Goal: Task Accomplishment & Management: Use online tool/utility

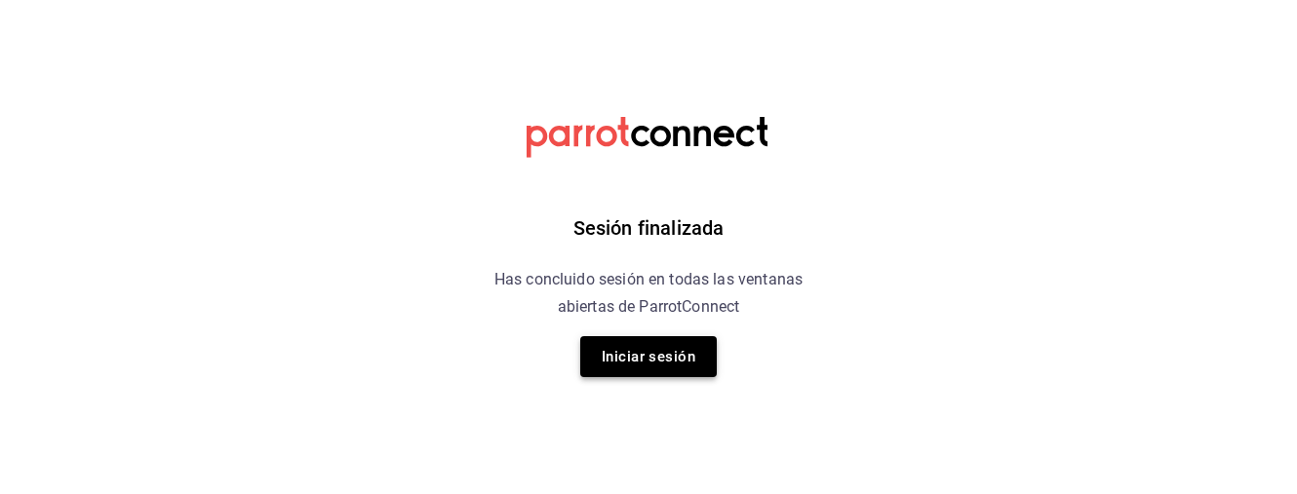
click at [645, 368] on button "Iniciar sesión" at bounding box center [648, 356] width 137 height 41
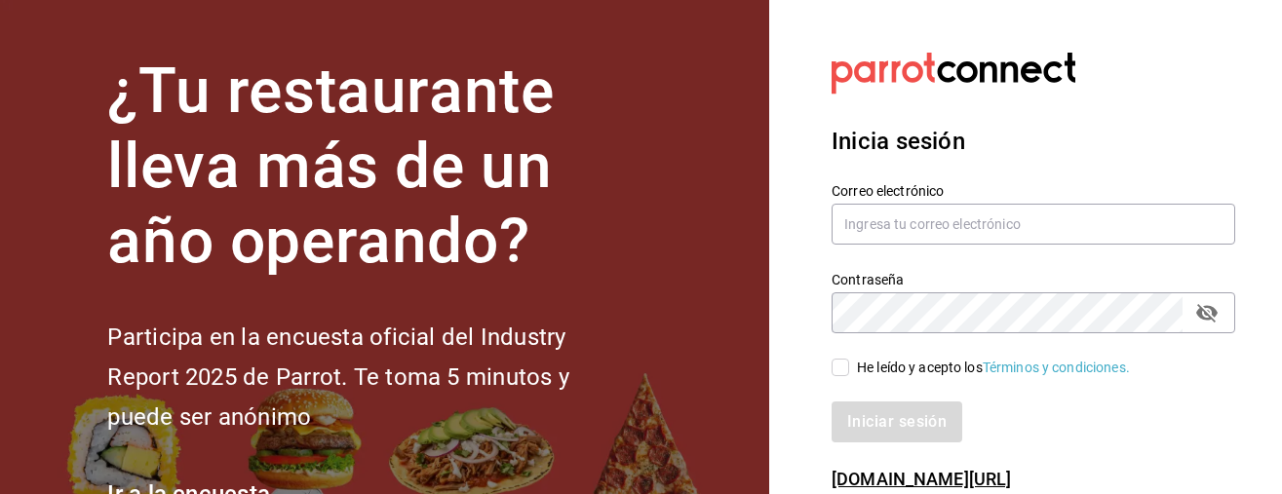
click at [838, 372] on input "He leído y acepto los Términos y condiciones." at bounding box center [841, 368] width 18 height 18
checkbox input "true"
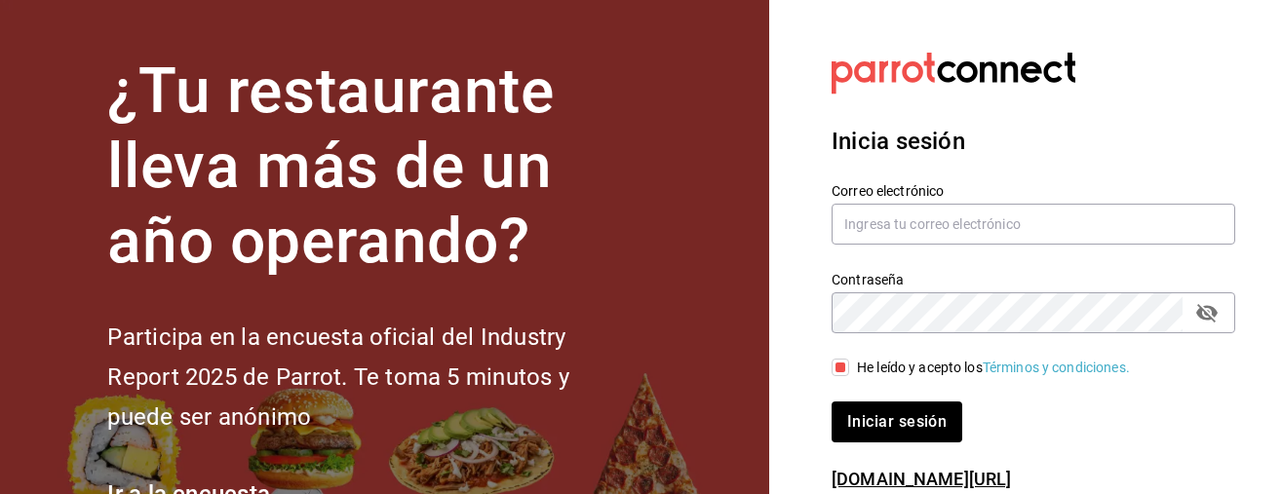
click at [953, 201] on div "Correo electrónico" at bounding box center [1034, 214] width 404 height 65
click at [935, 220] on input "text" at bounding box center [1034, 224] width 404 height 41
type input "mario.nino@grupocosteno.com"
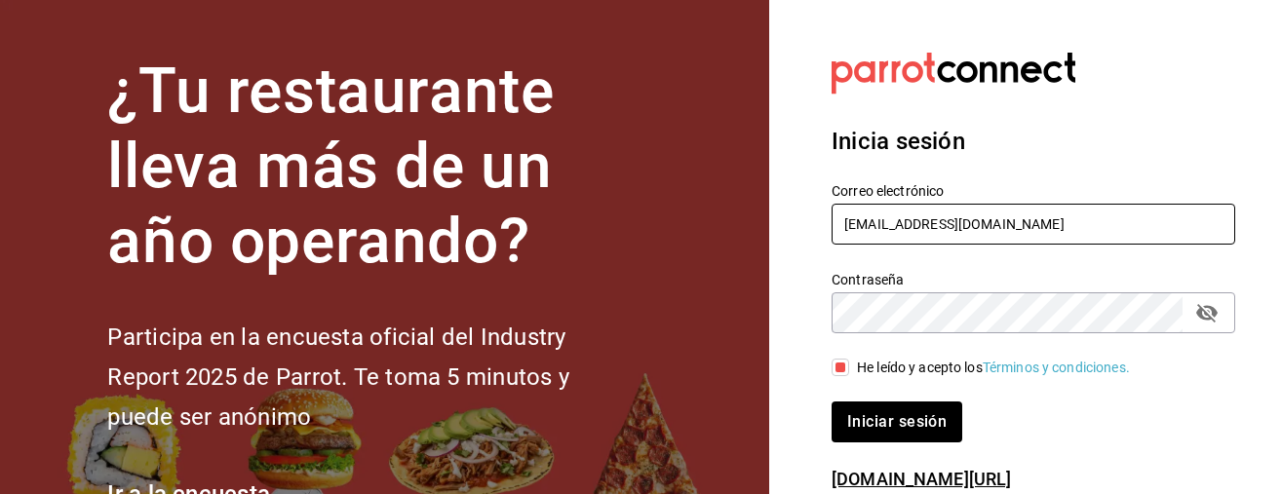
click at [896, 421] on button "Iniciar sesión" at bounding box center [897, 422] width 131 height 41
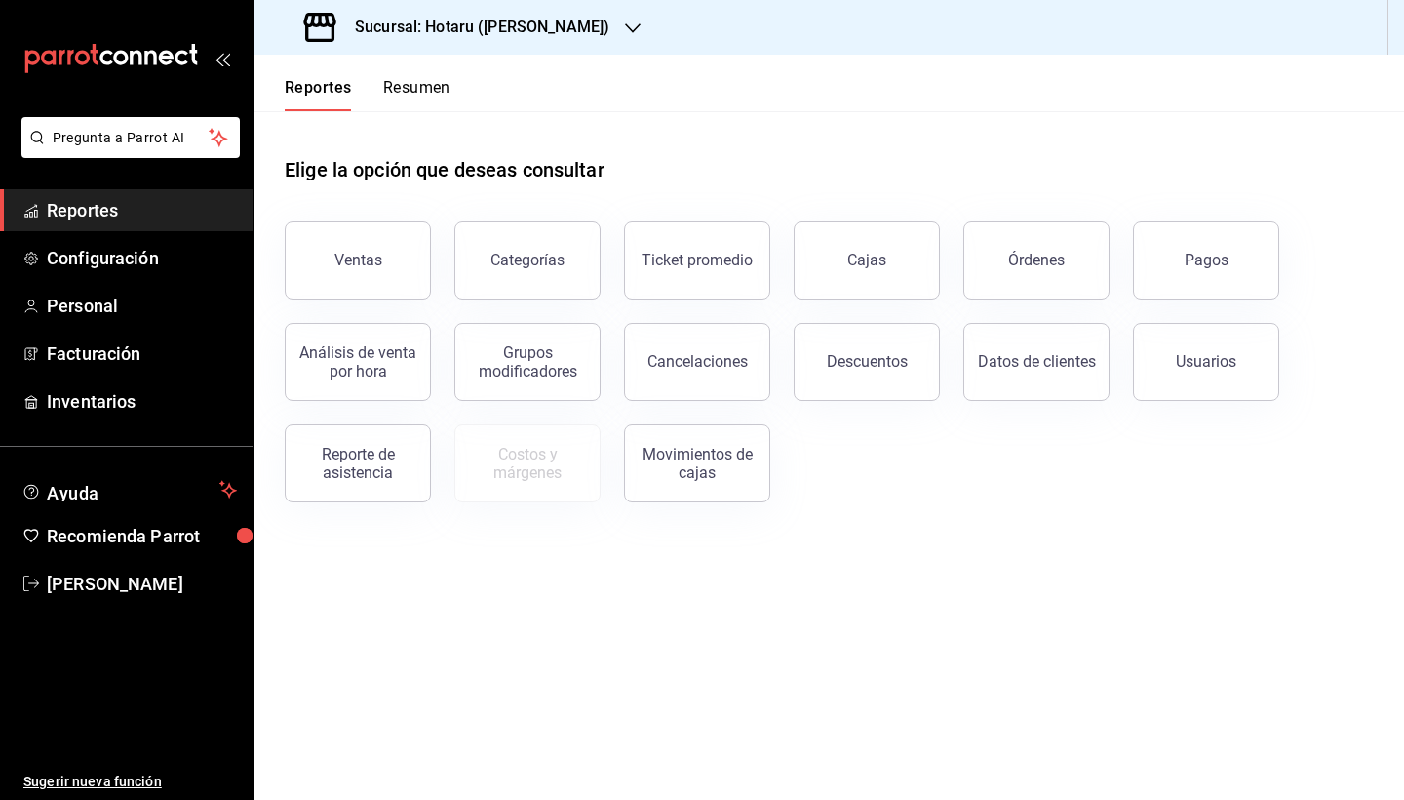
click at [625, 28] on icon "button" at bounding box center [633, 28] width 16 height 10
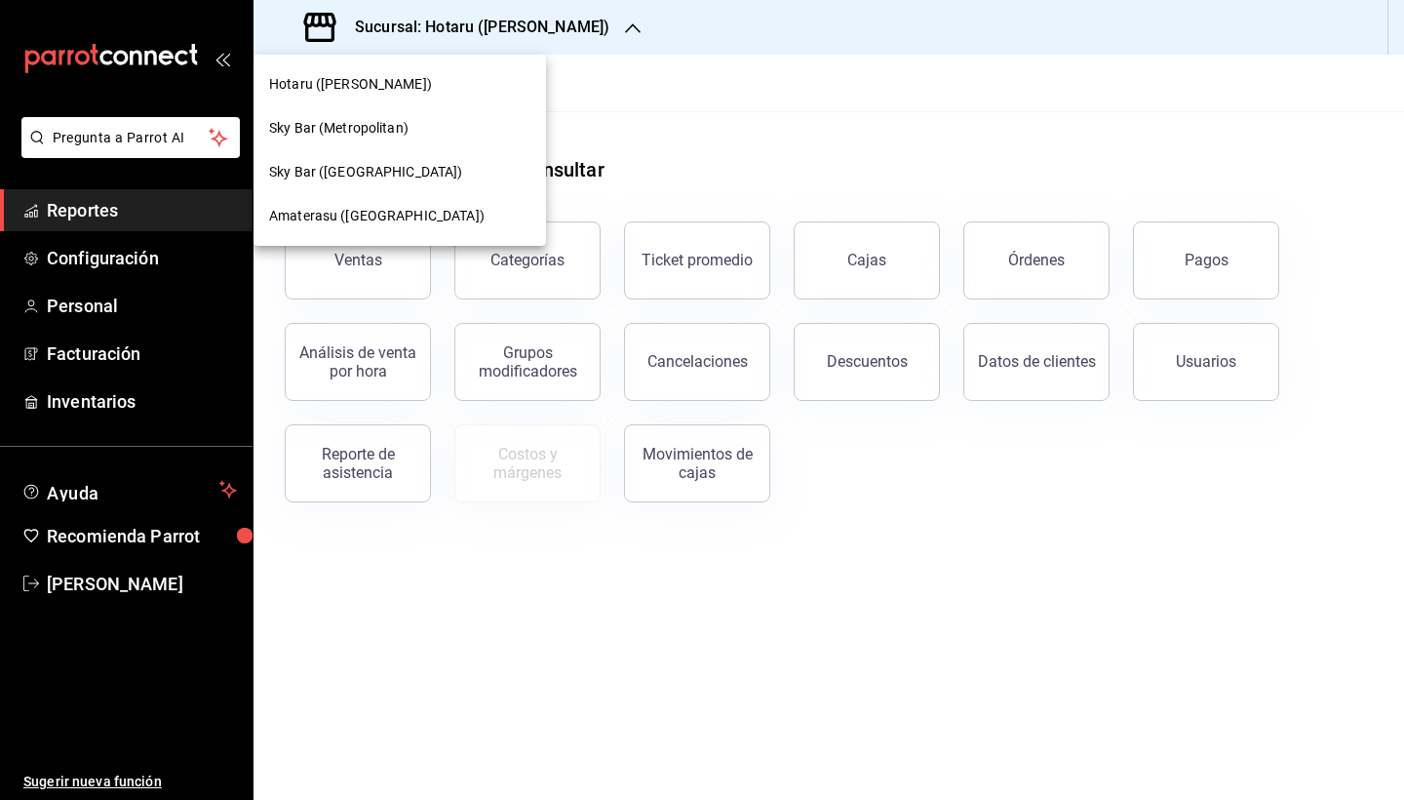
click at [454, 218] on div "Amaterasu ([GEOGRAPHIC_DATA])" at bounding box center [399, 216] width 261 height 20
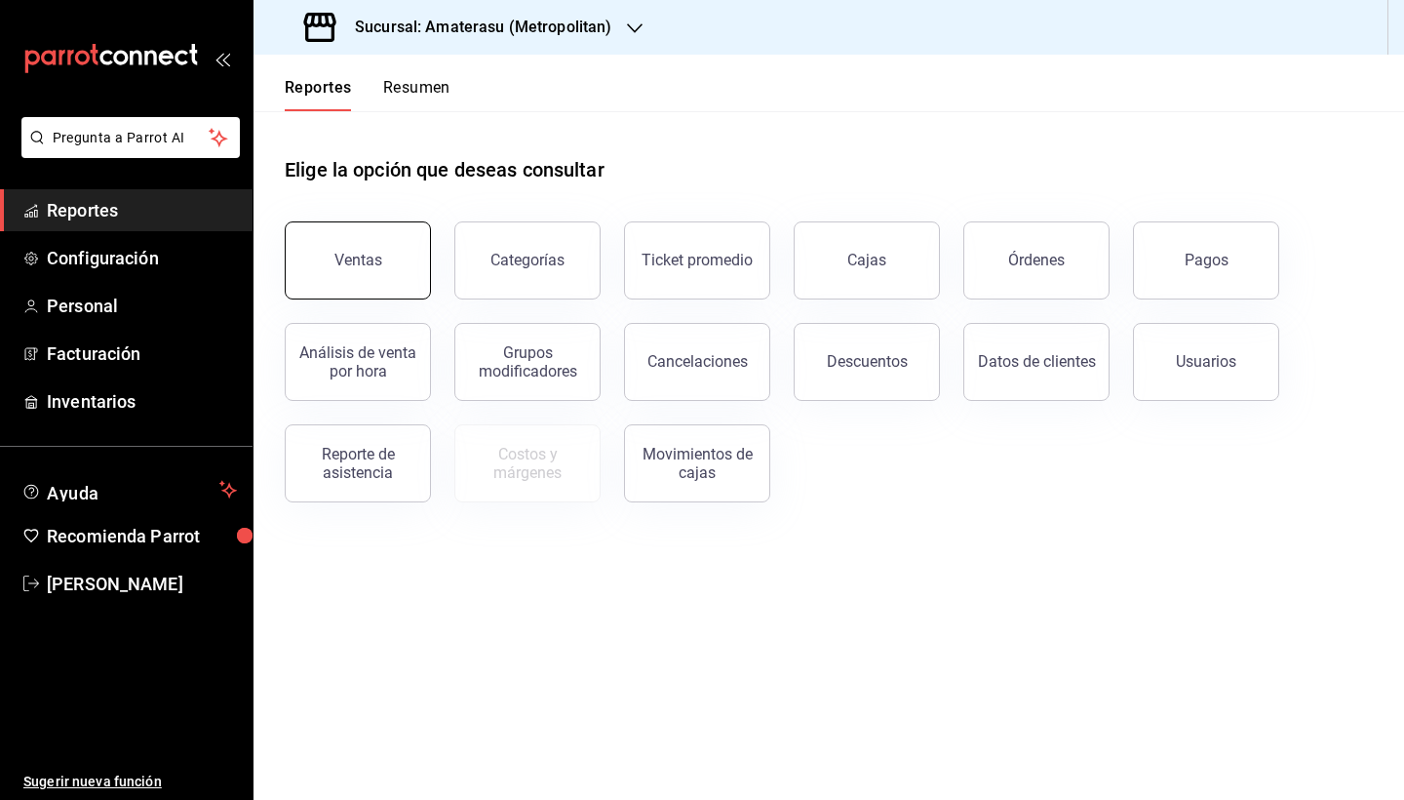
click at [370, 254] on div "Ventas" at bounding box center [358, 260] width 48 height 19
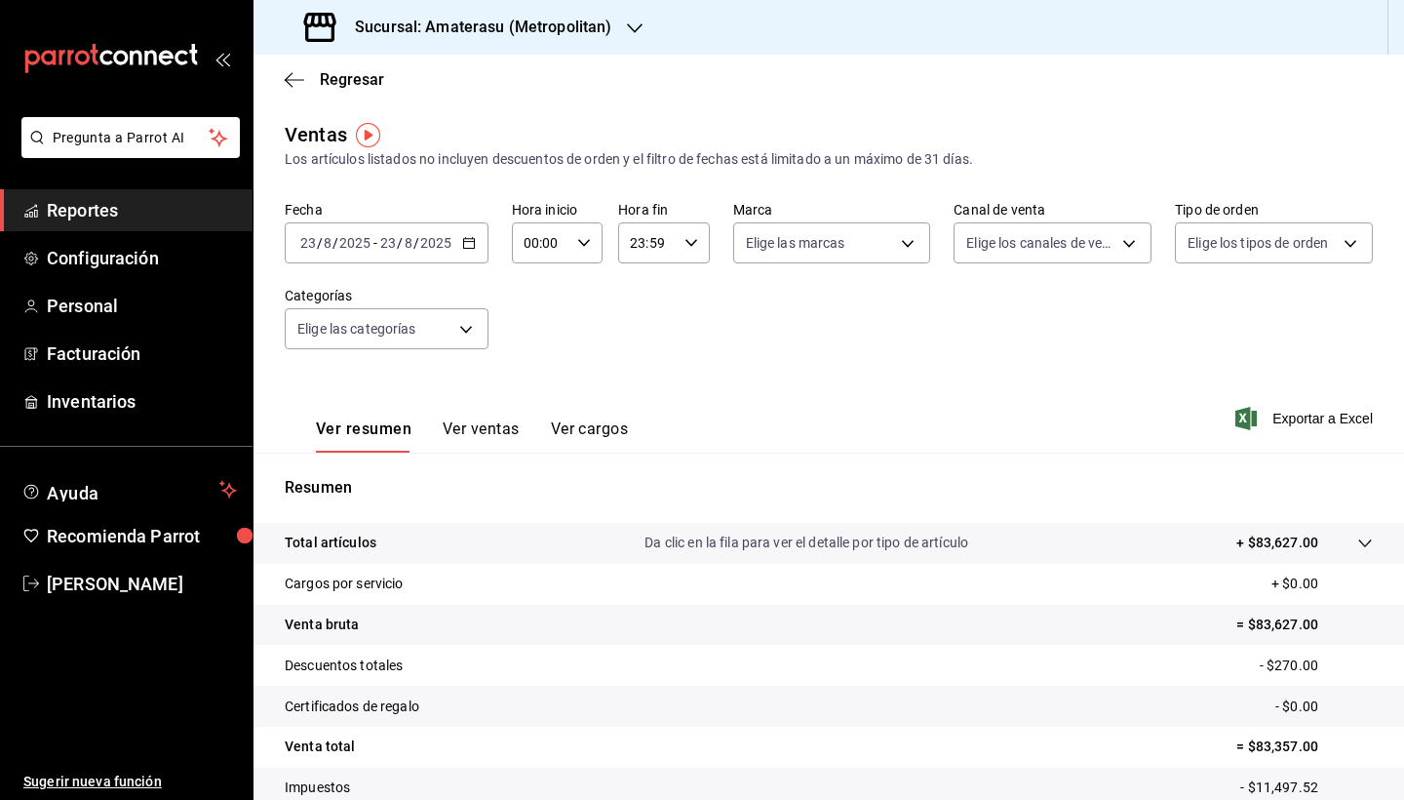
click at [466, 241] on icon "button" at bounding box center [469, 243] width 14 height 14
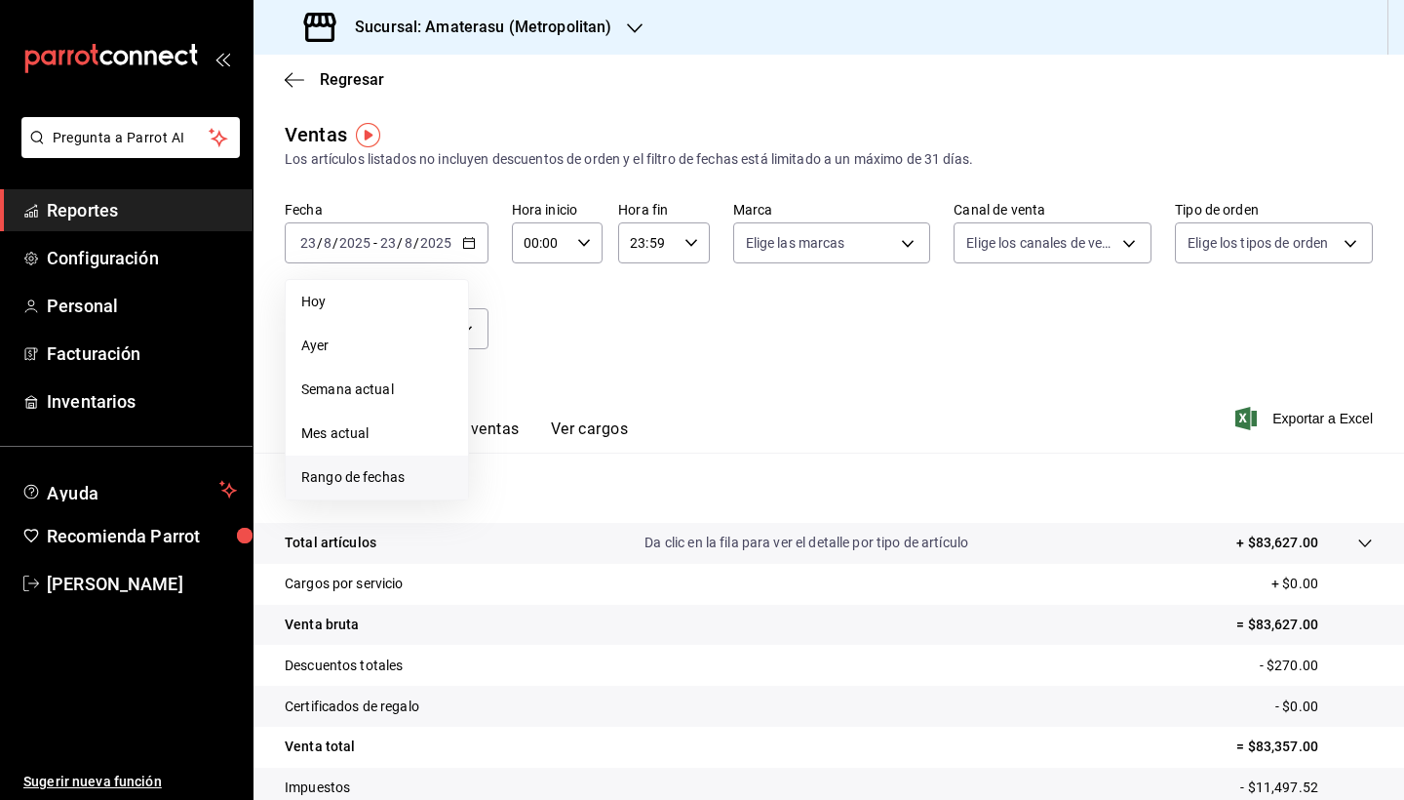
click at [413, 483] on span "Rango de fechas" at bounding box center [376, 477] width 151 height 20
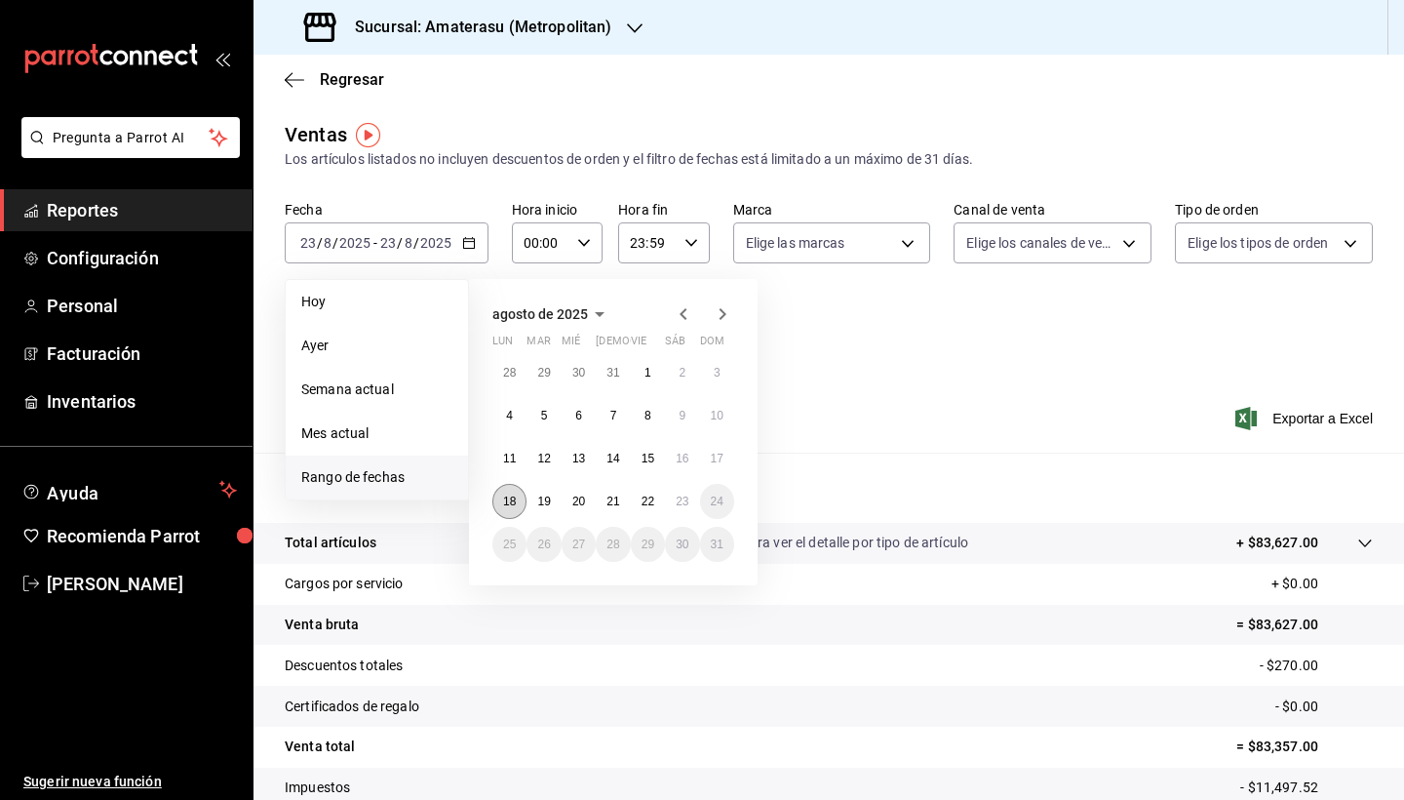
click at [506, 493] on abbr "18" at bounding box center [509, 501] width 13 height 14
click at [678, 493] on abbr "23" at bounding box center [682, 501] width 13 height 14
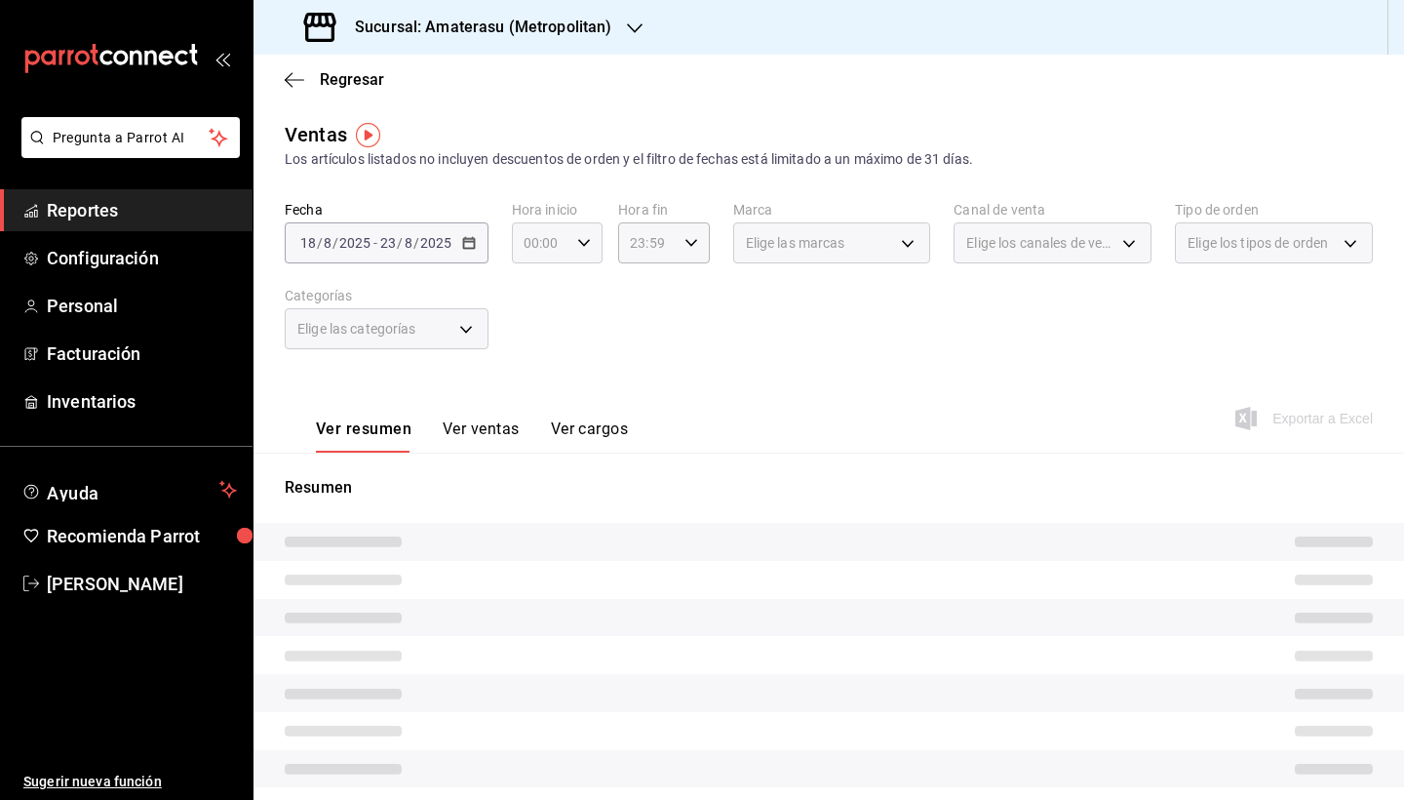
click at [577, 244] on icon "button" at bounding box center [584, 243] width 14 height 14
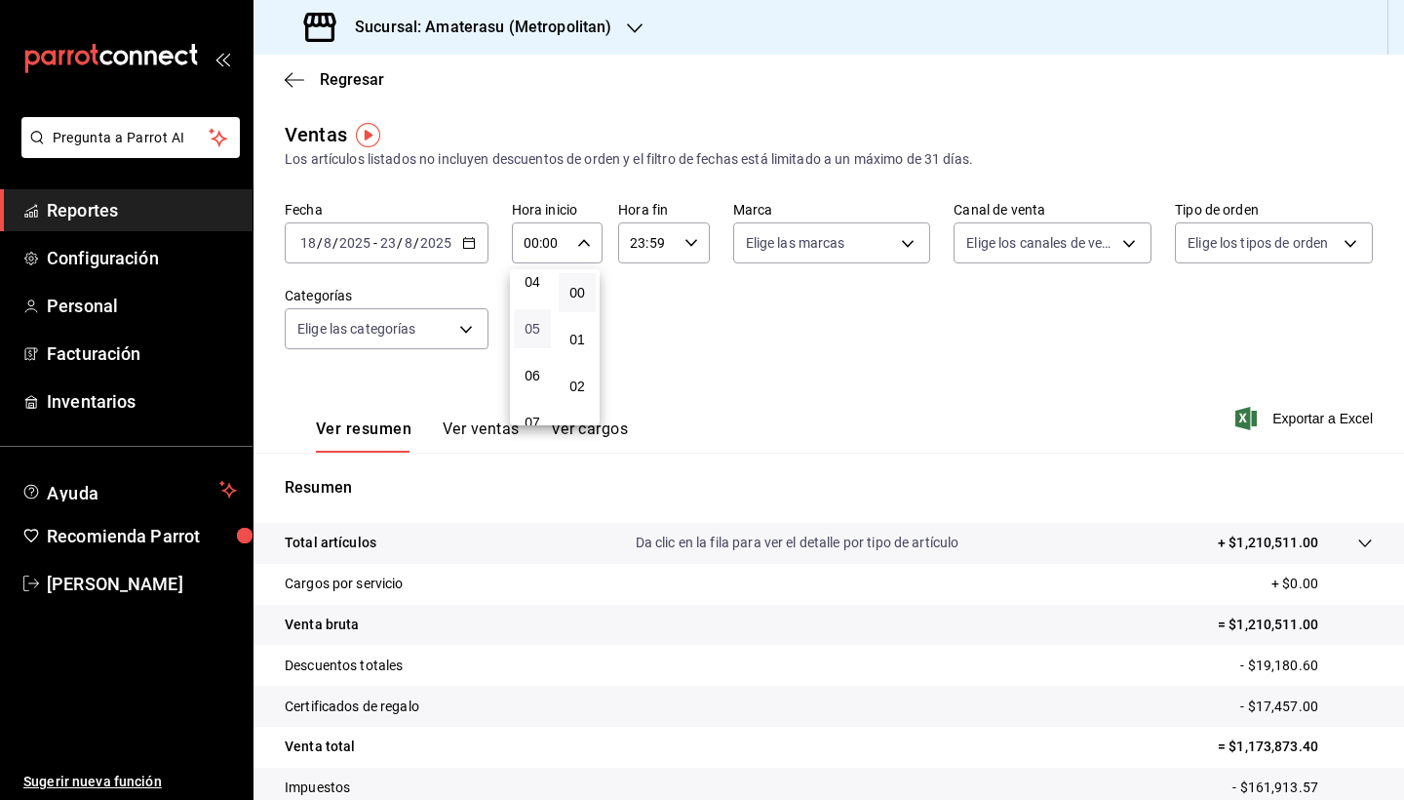
click at [532, 329] on span "05" at bounding box center [533, 329] width 14 height 16
type input "05:00"
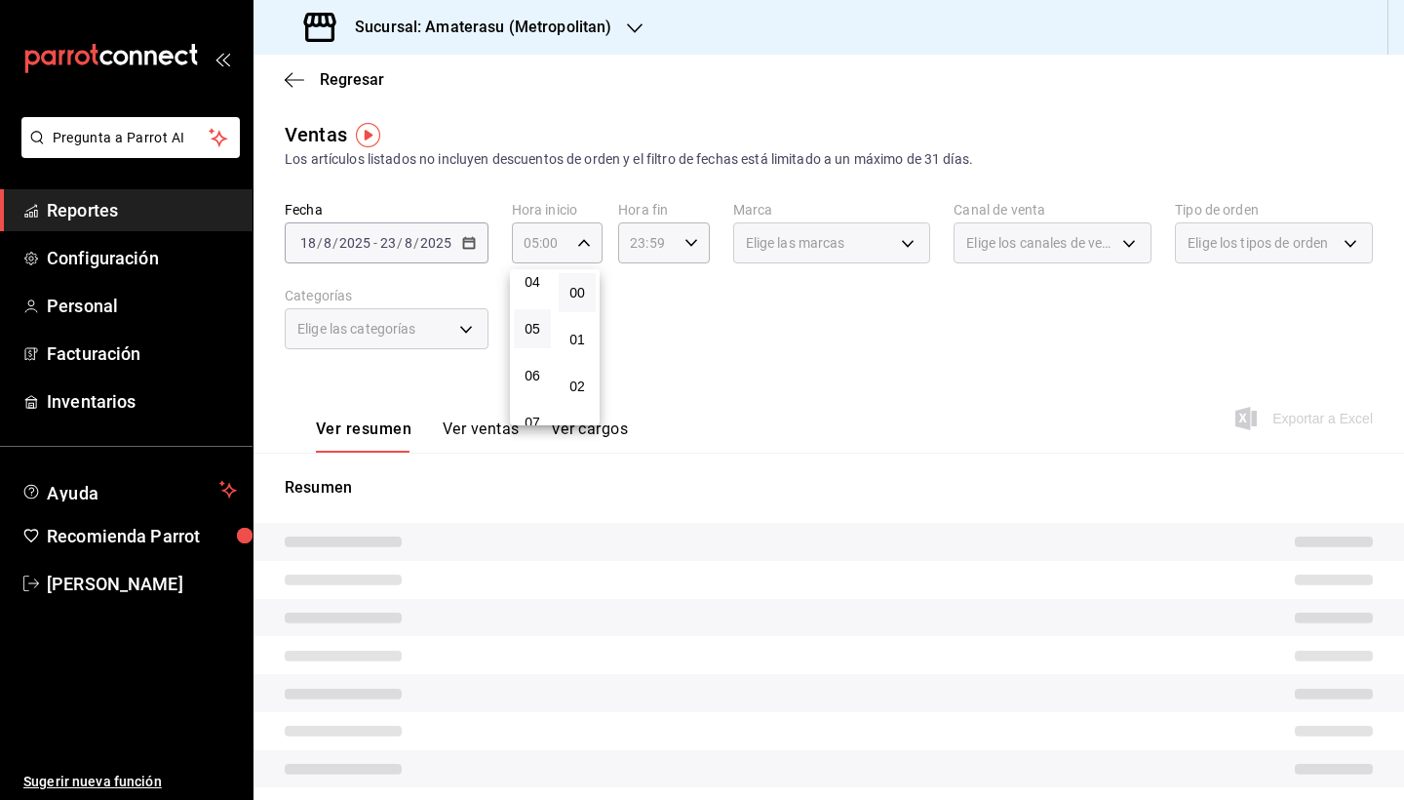
click at [684, 248] on div at bounding box center [702, 400] width 1404 height 800
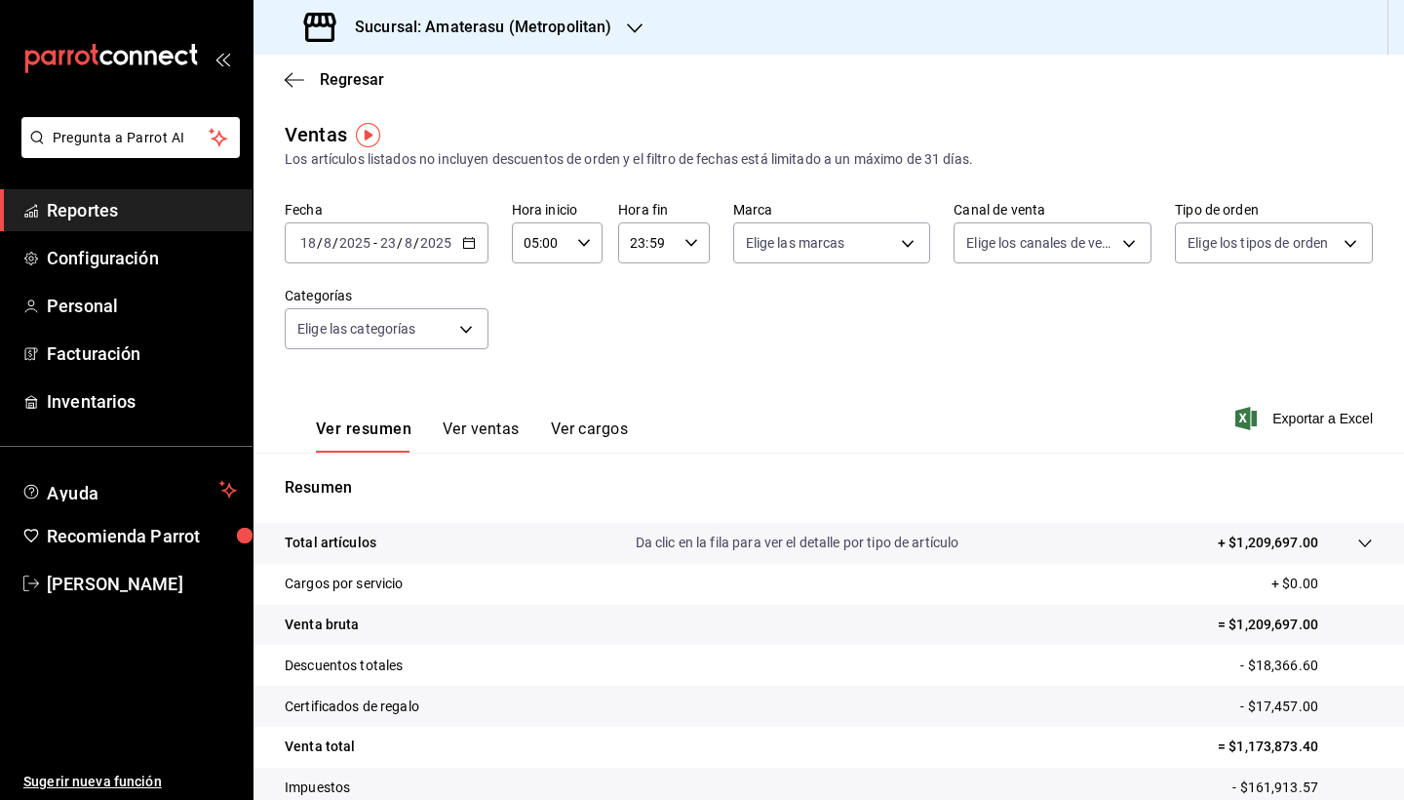
click at [685, 248] on icon "button" at bounding box center [692, 243] width 14 height 14
click at [643, 342] on span "05" at bounding box center [638, 343] width 14 height 16
click at [684, 298] on span "00" at bounding box center [683, 293] width 14 height 16
type input "05:00"
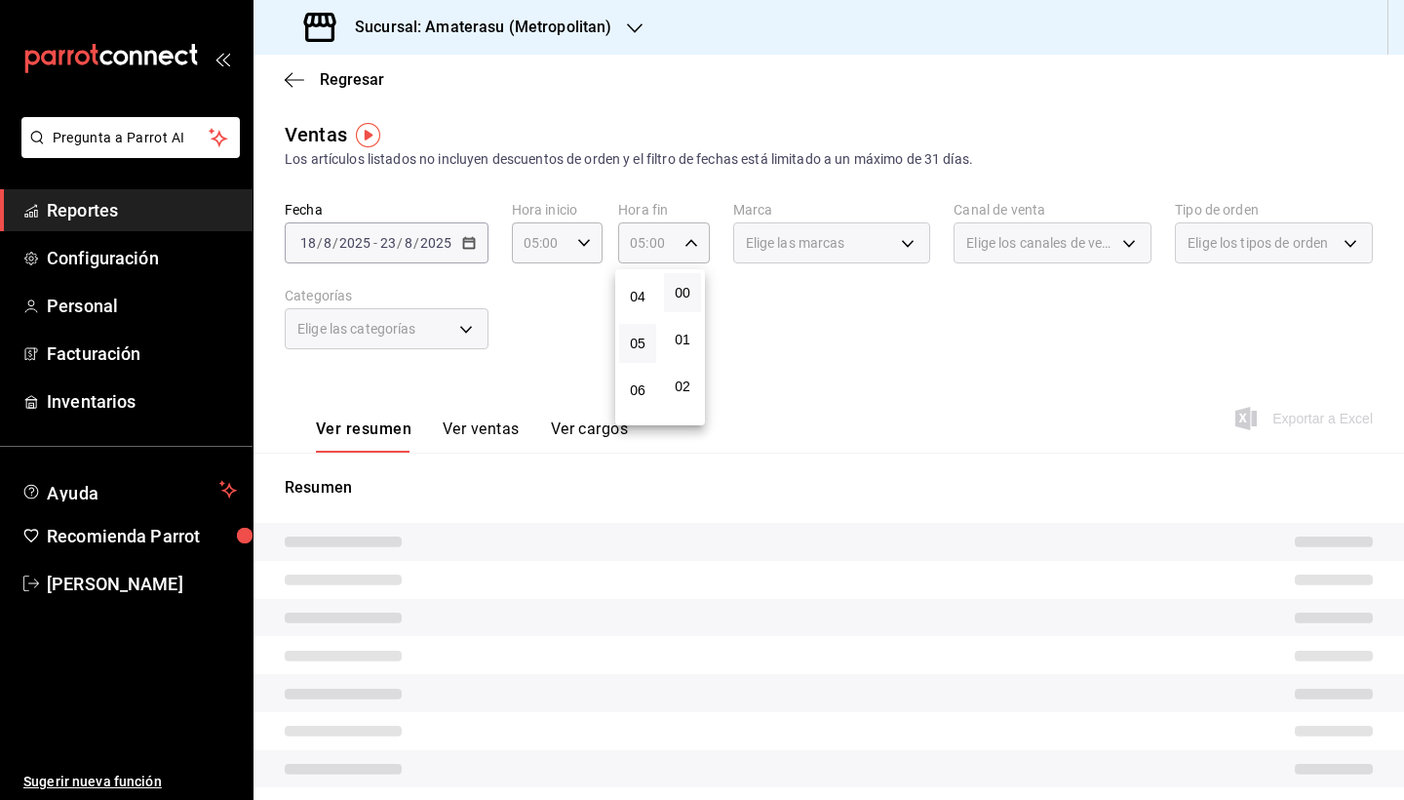
click at [873, 337] on div at bounding box center [702, 400] width 1404 height 800
click at [900, 247] on body "Pregunta a Parrot AI Reportes Configuración Personal Facturación Inventarios Ay…" at bounding box center [702, 400] width 1404 height 800
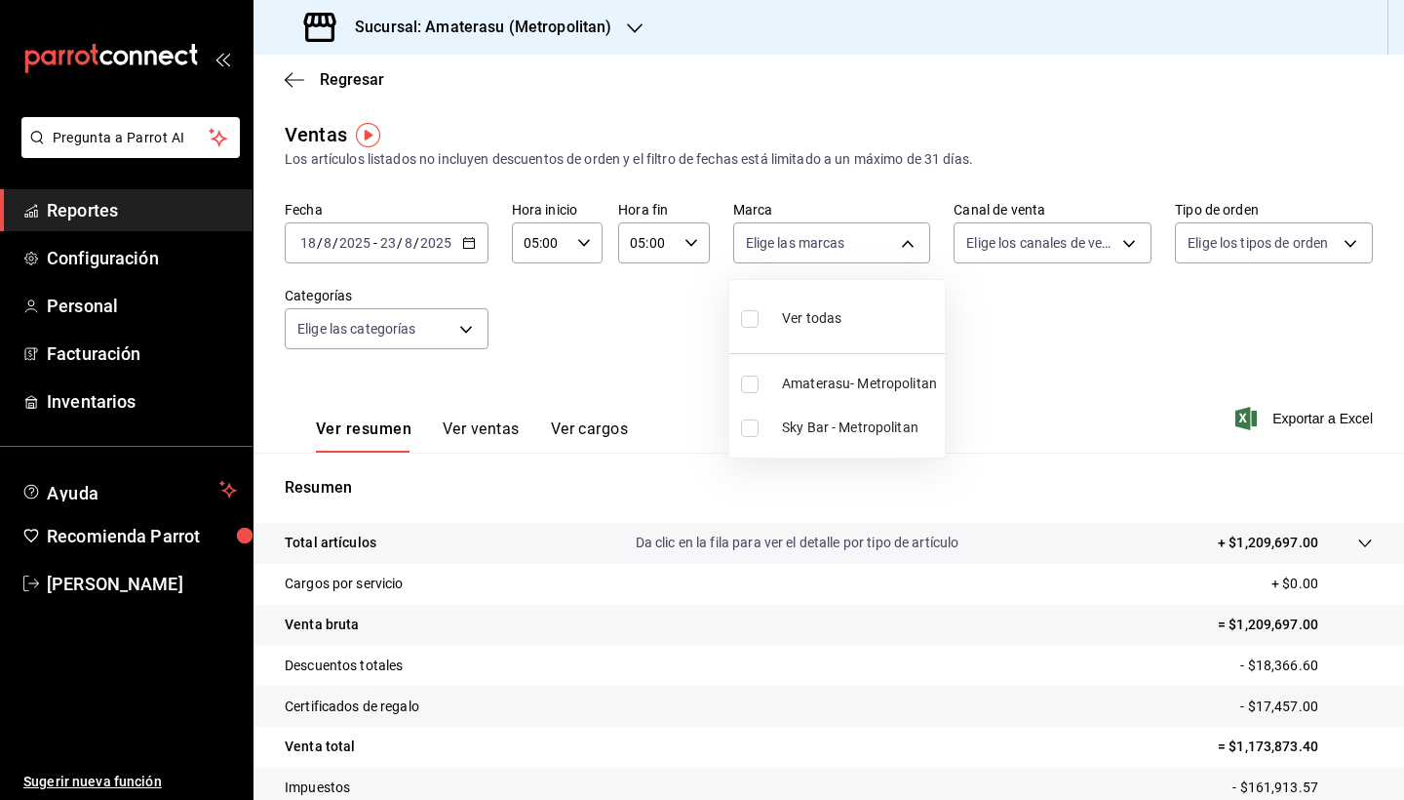
click at [748, 318] on input "checkbox" at bounding box center [750, 319] width 18 height 18
checkbox input "true"
type input "e4cd7fcb-d45b-43ae-a99f-ad4ccfcd9032,f3afaab8-8c3d-4e49-a299-af9bdf6027b2"
checkbox input "true"
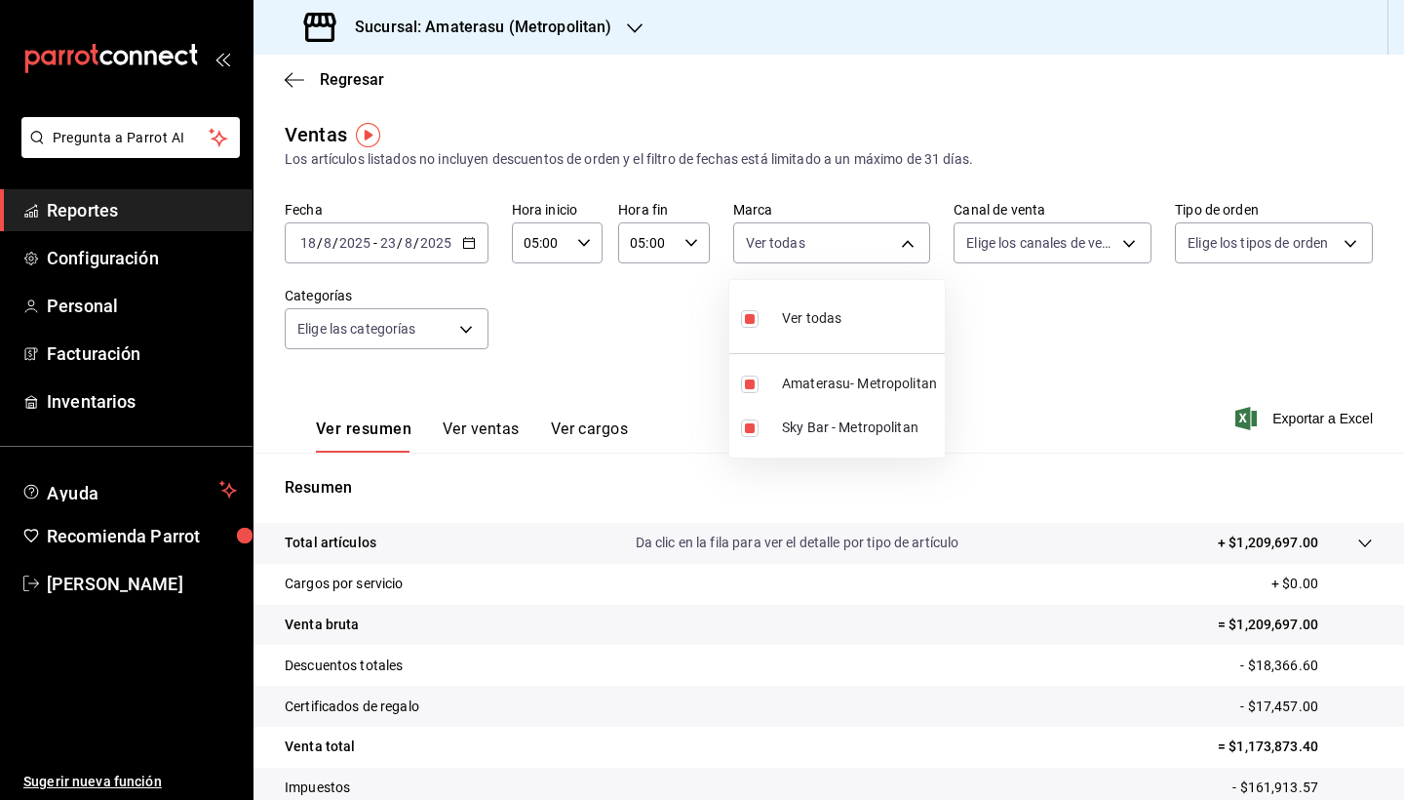
click at [751, 324] on input "checkbox" at bounding box center [750, 319] width 18 height 18
checkbox input "false"
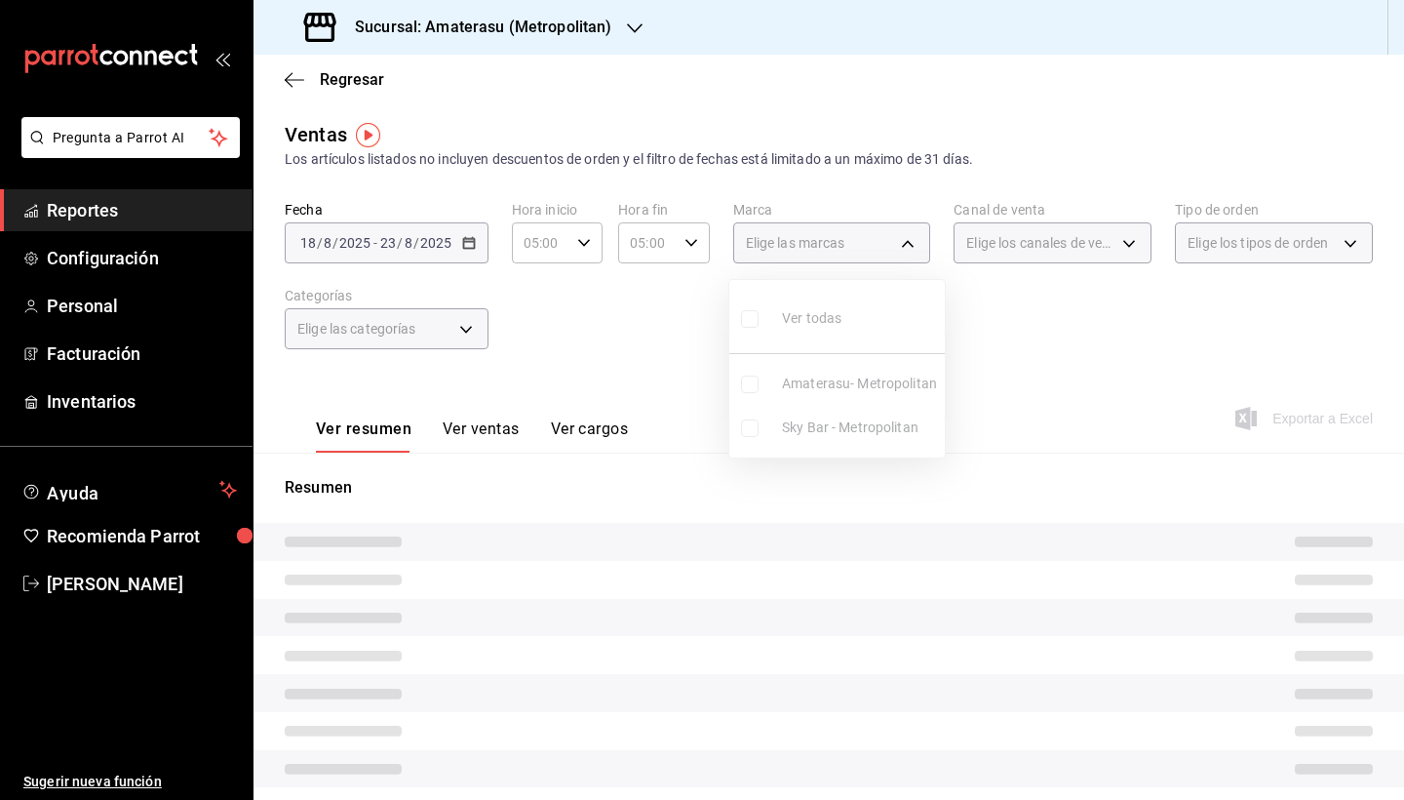
click at [751, 426] on input "checkbox" at bounding box center [750, 428] width 18 height 18
checkbox input "true"
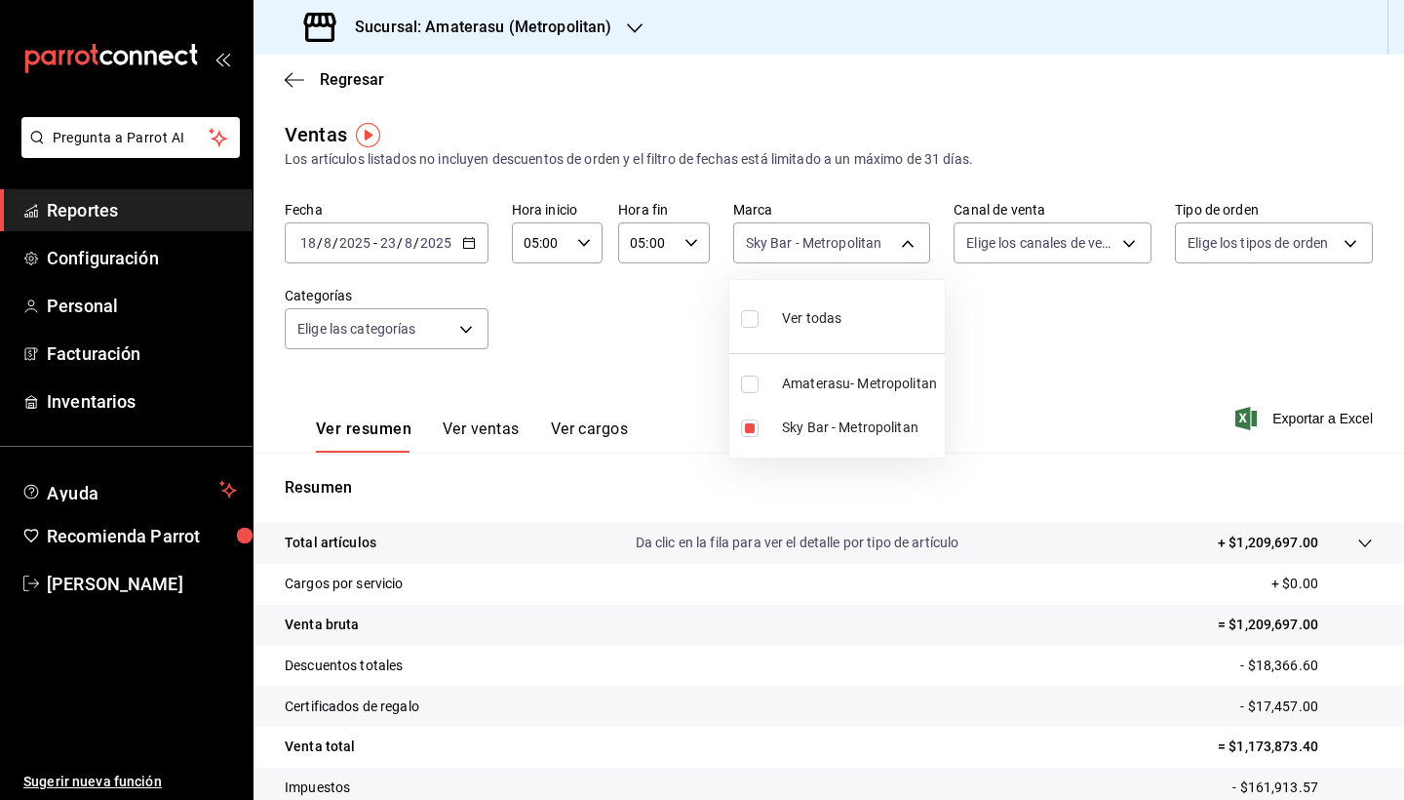
type input "f3afaab8-8c3d-4e49-a299-af9bdf6027b2"
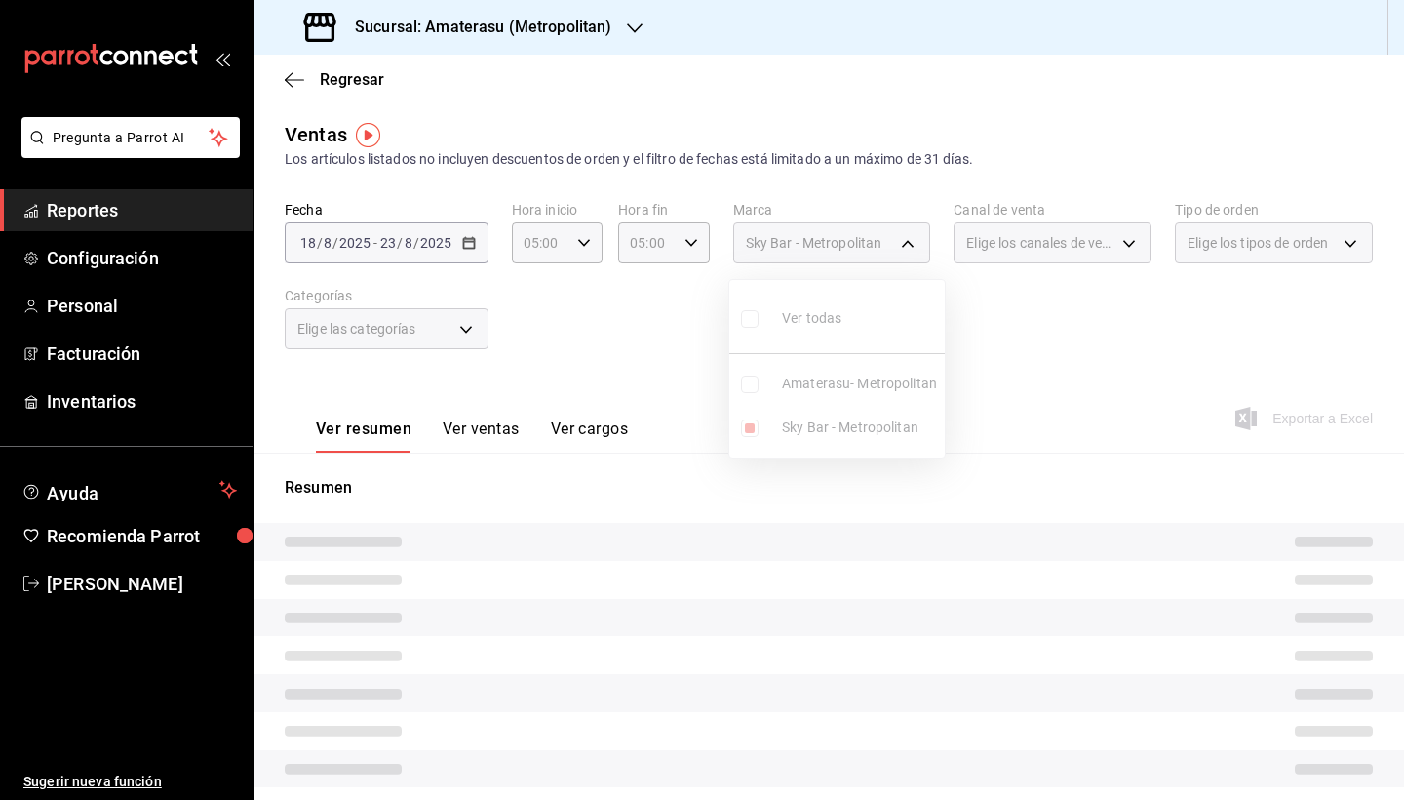
click at [1100, 493] on div at bounding box center [702, 400] width 1404 height 800
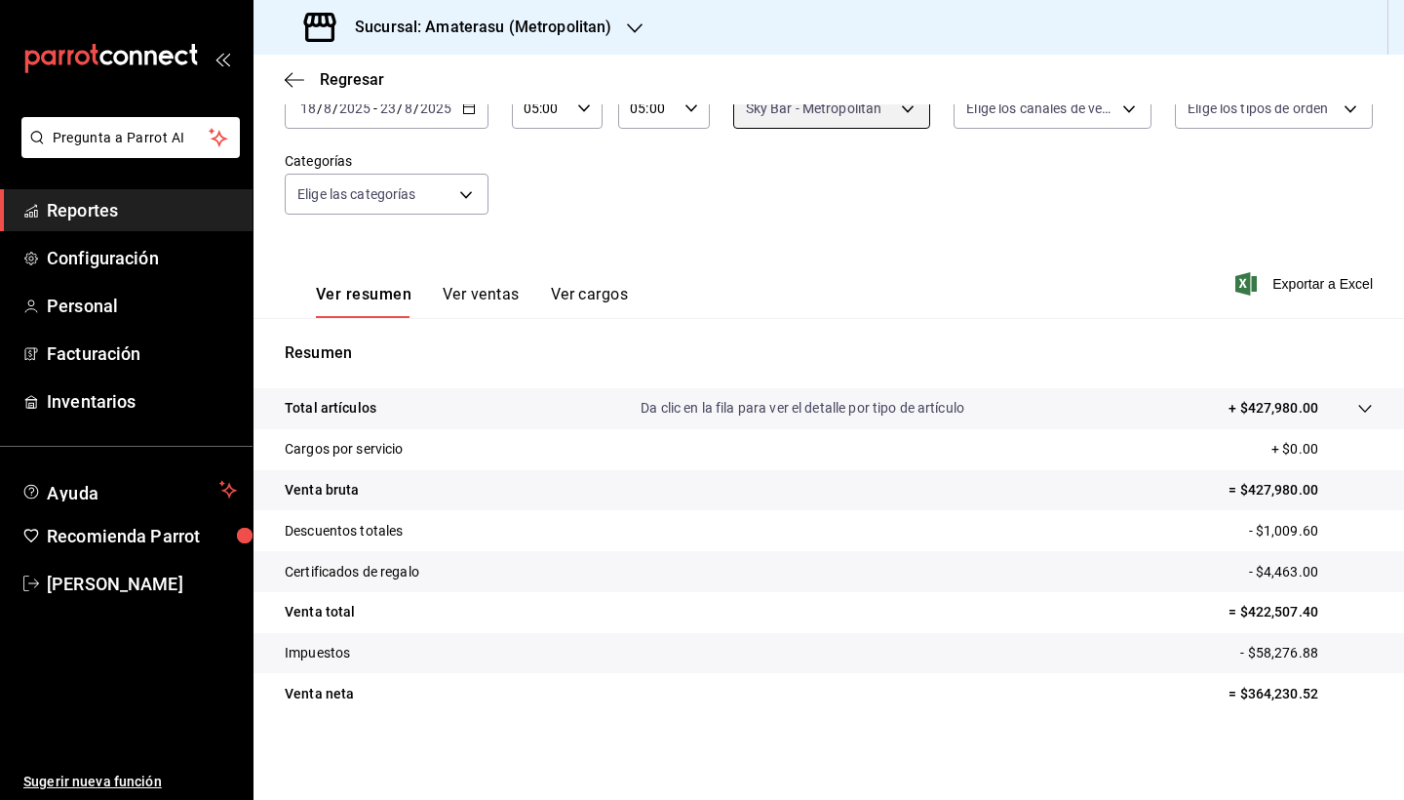
scroll to position [135, 0]
drag, startPoint x: 1234, startPoint y: 693, endPoint x: 1334, endPoint y: 700, distance: 99.7
click at [1296, 493] on p "= $364,230.52" at bounding box center [1301, 694] width 144 height 20
copy p "364,230.52"
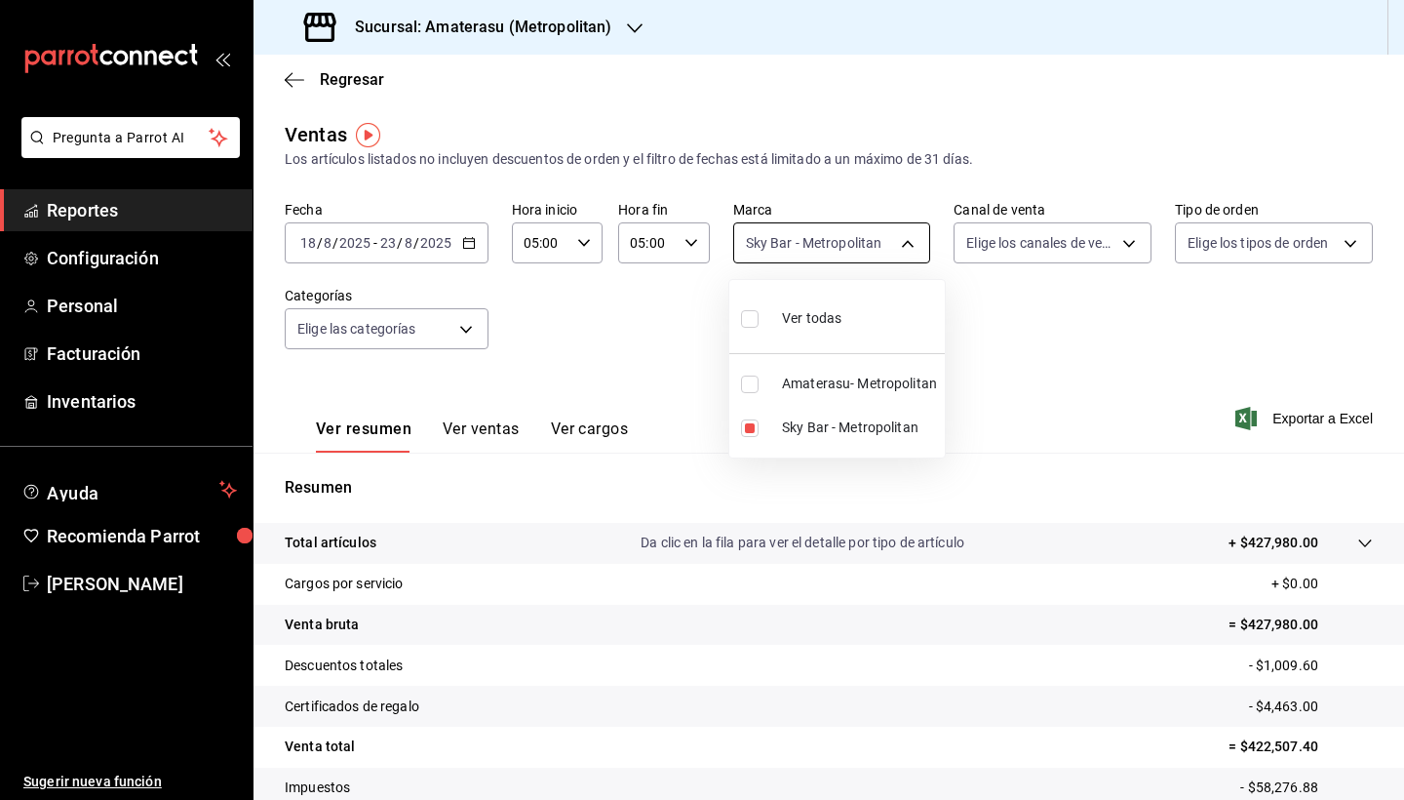
click at [907, 239] on body "Pregunta a Parrot AI Reportes Configuración Personal Facturación Inventarios Ay…" at bounding box center [702, 400] width 1404 height 800
click at [750, 427] on input "checkbox" at bounding box center [750, 428] width 18 height 18
checkbox input "false"
click at [756, 381] on input "checkbox" at bounding box center [750, 384] width 18 height 18
checkbox input "true"
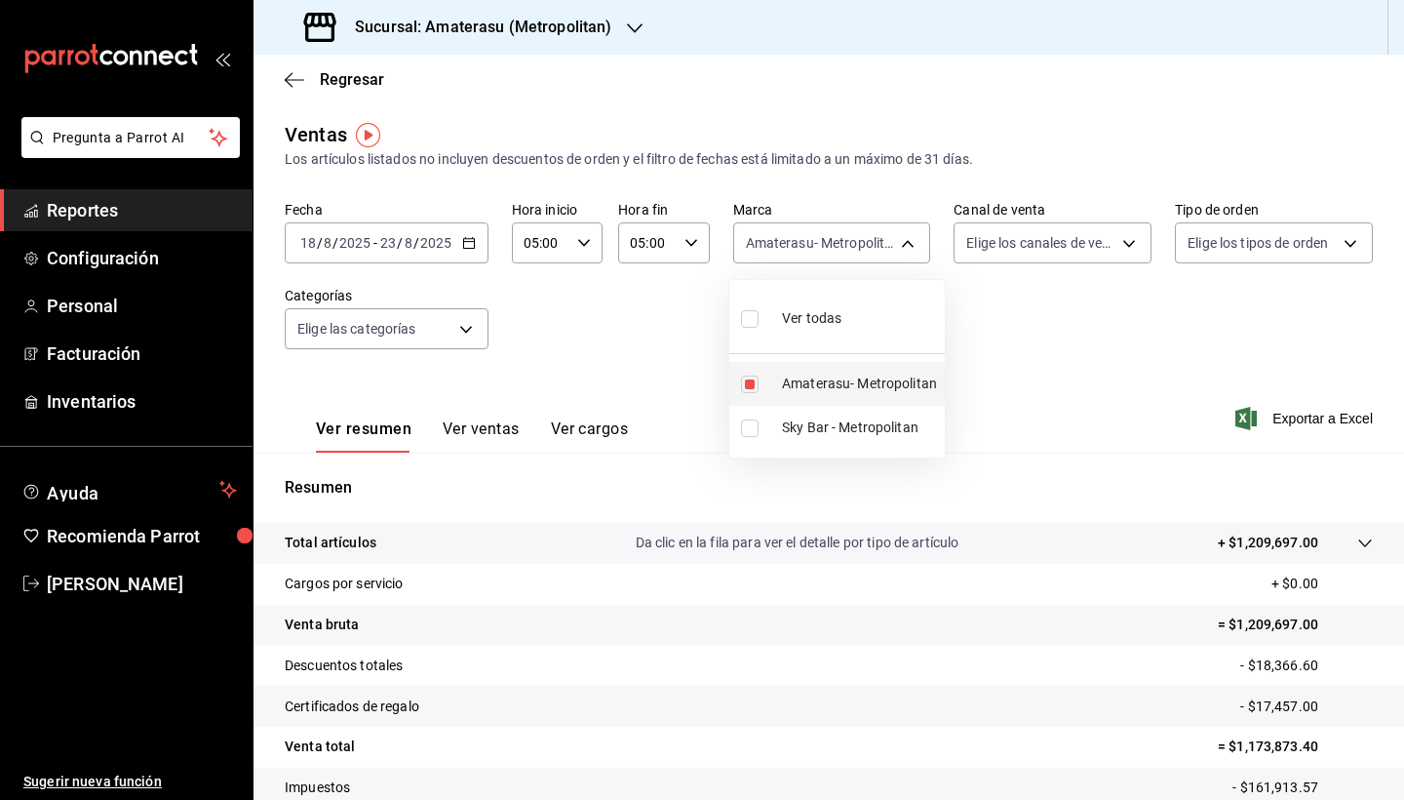
type input "e4cd7fcb-d45b-43ae-a99f-ad4ccfcd9032"
click at [1005, 493] on div at bounding box center [702, 400] width 1404 height 800
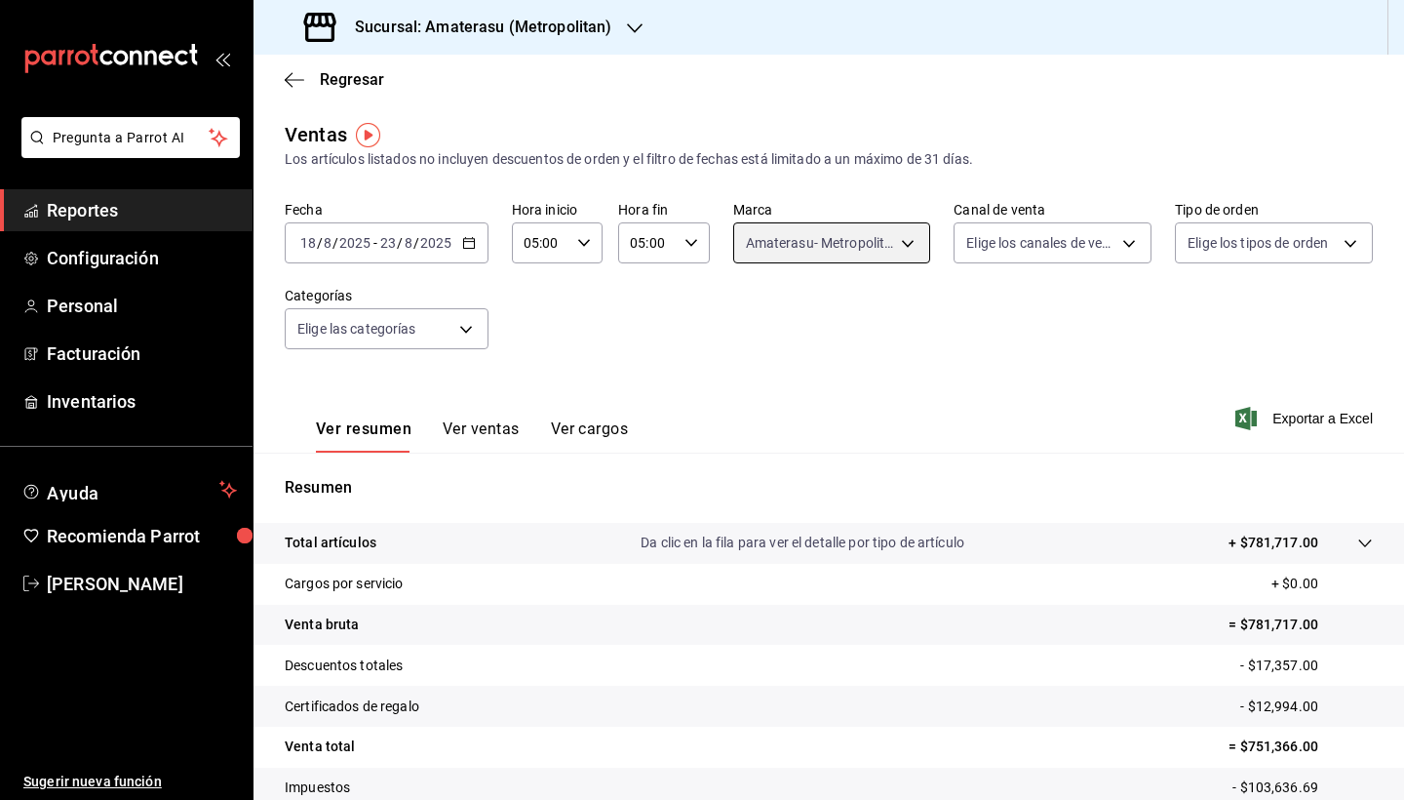
scroll to position [135, 0]
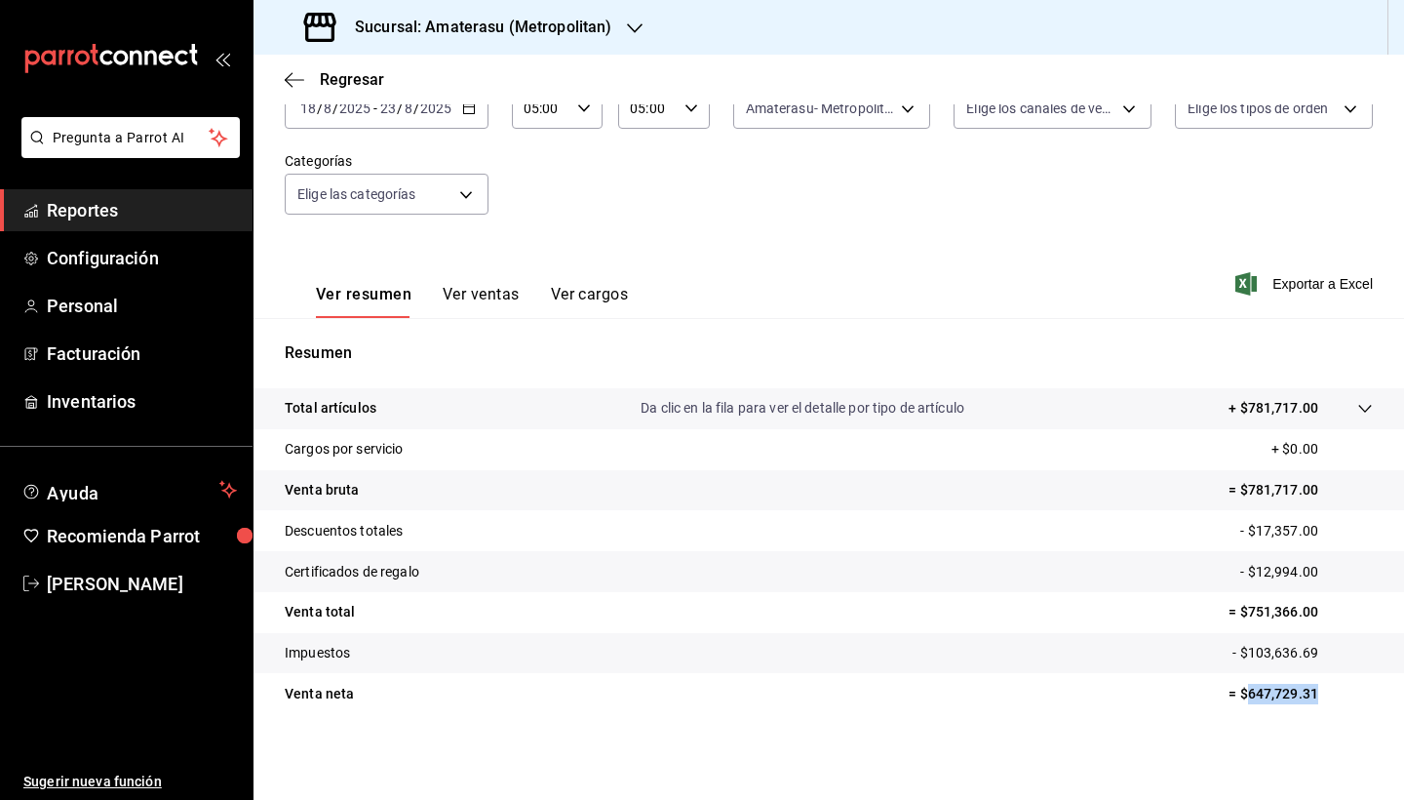
drag, startPoint x: 1235, startPoint y: 693, endPoint x: 1318, endPoint y: 696, distance: 82.9
click at [1296, 493] on p "= $647,729.31" at bounding box center [1301, 694] width 144 height 20
copy p "647,729.31"
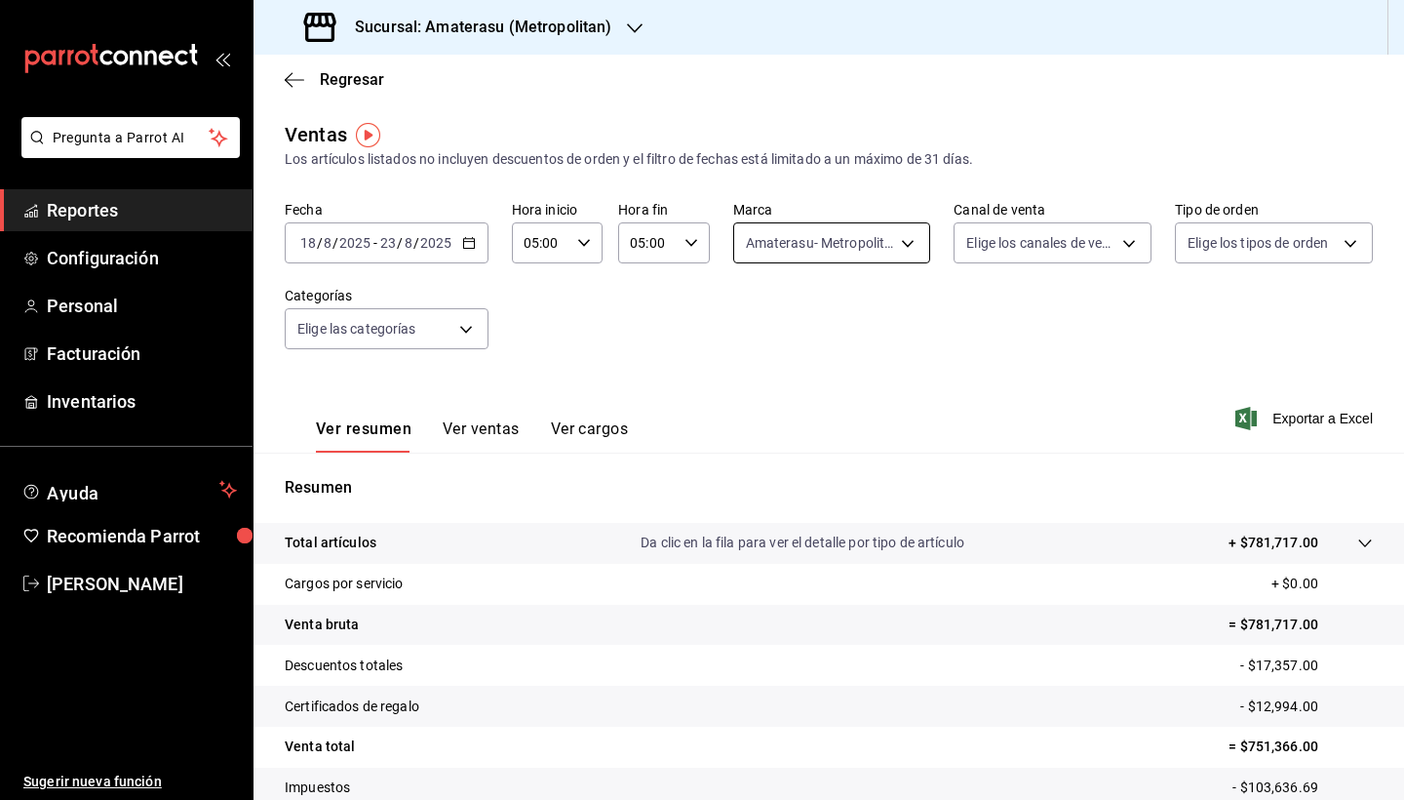
click at [905, 235] on body "Pregunta a Parrot AI Reportes Configuración Personal Facturación Inventarios Ay…" at bounding box center [702, 400] width 1404 height 800
click at [746, 312] on input "checkbox" at bounding box center [750, 319] width 18 height 18
checkbox input "true"
type input "e4cd7fcb-d45b-43ae-a99f-ad4ccfcd9032,f3afaab8-8c3d-4e49-a299-af9bdf6027b2"
checkbox input "true"
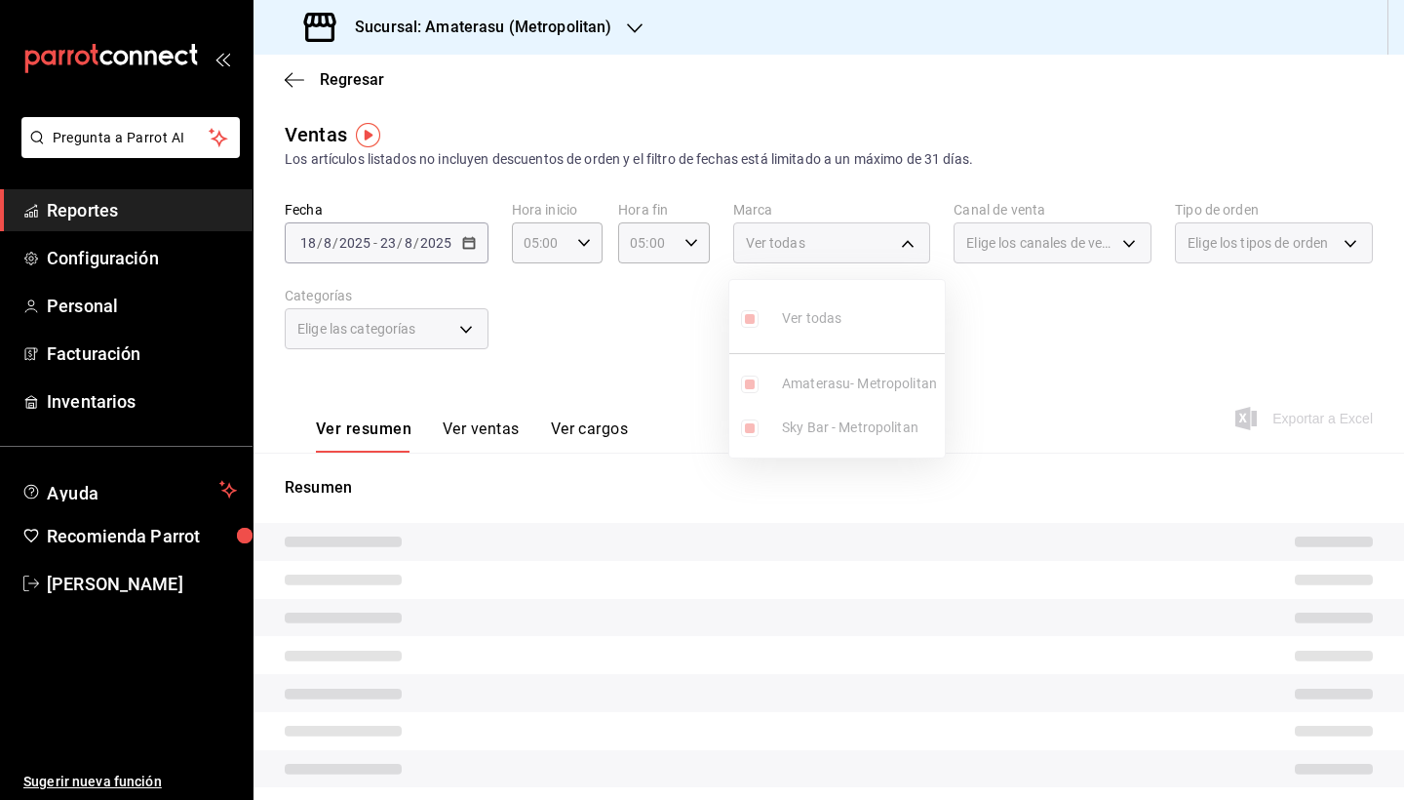
click at [1080, 493] on div at bounding box center [702, 400] width 1404 height 800
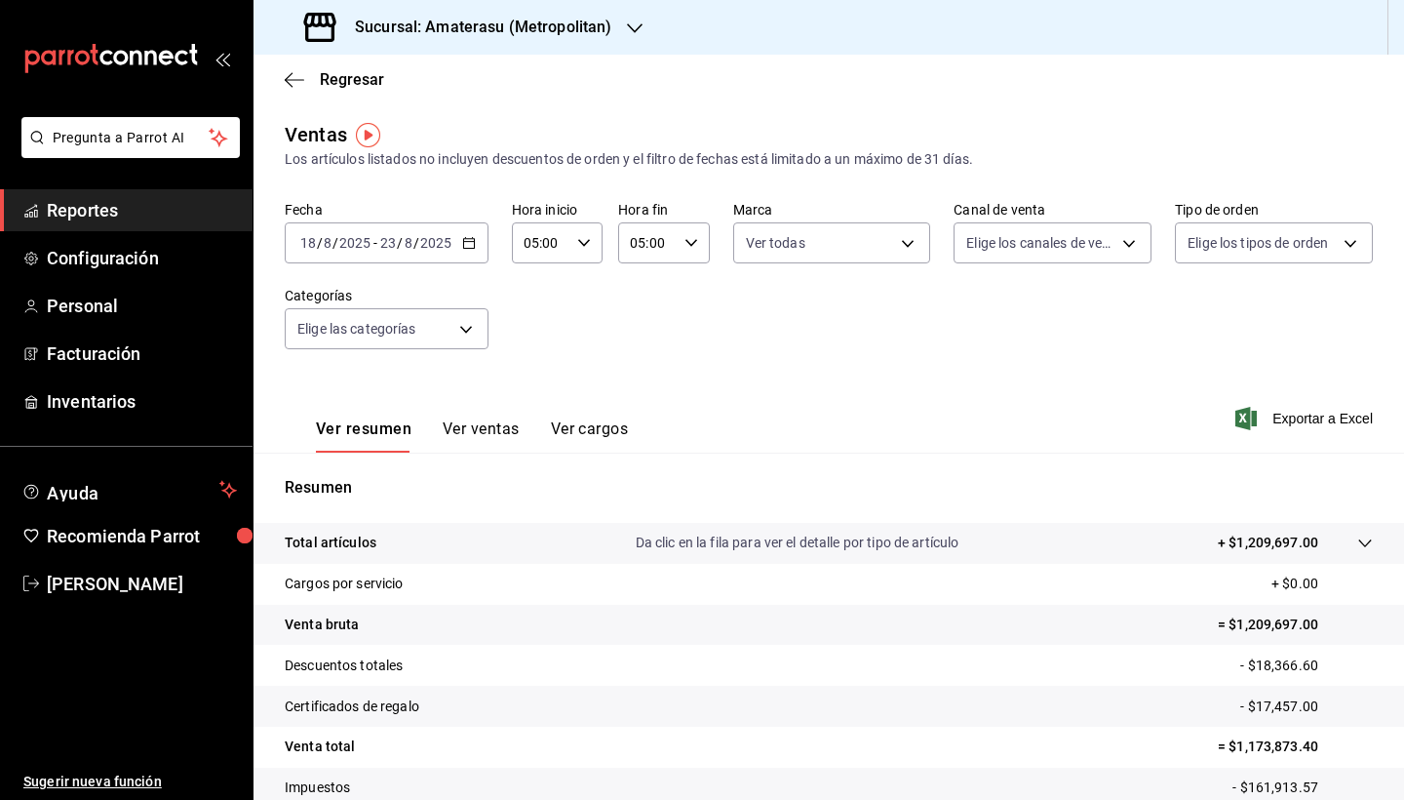
scroll to position [135, 0]
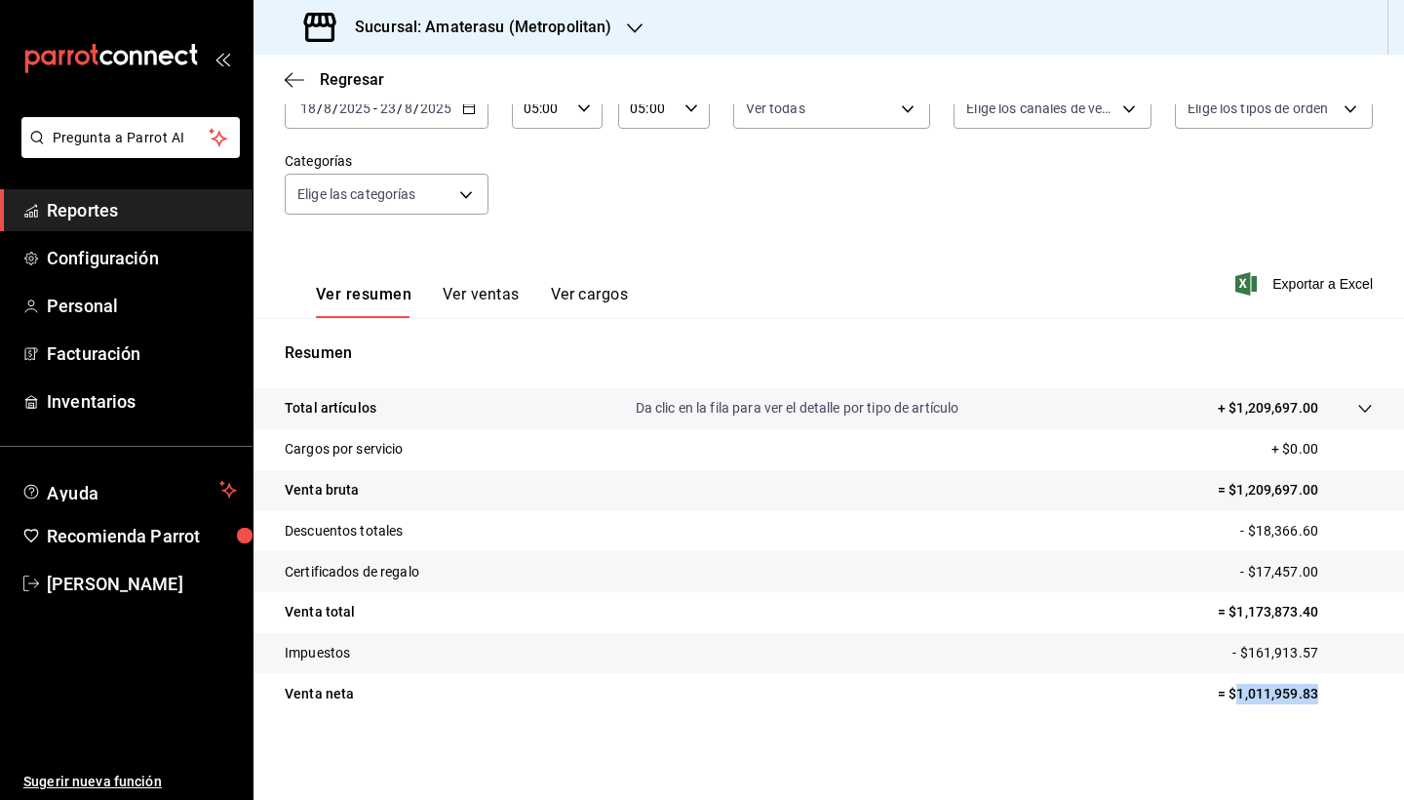
drag, startPoint x: 1237, startPoint y: 696, endPoint x: 1345, endPoint y: 696, distance: 107.3
click at [1296, 493] on p "= $1,011,959.83" at bounding box center [1295, 694] width 155 height 20
copy p "1,011,959.83"
